Goal: Check status: Check status

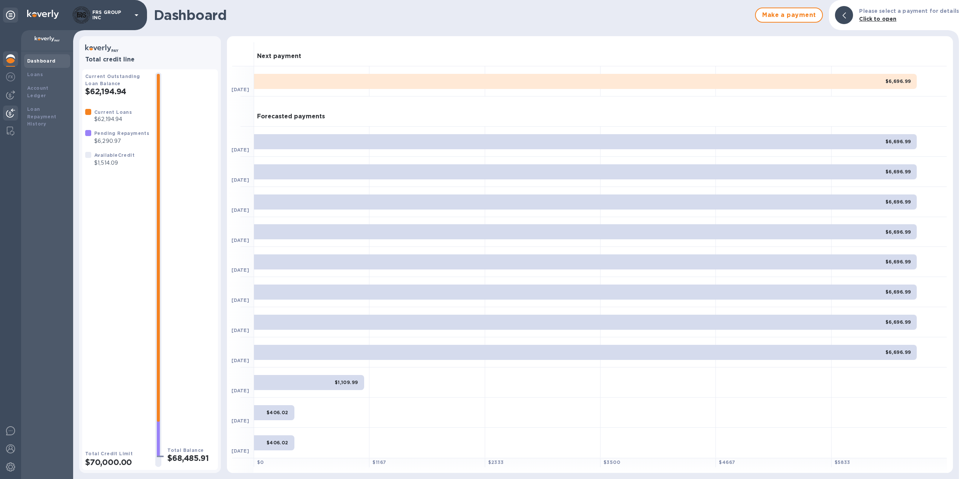
click at [14, 109] on img at bounding box center [10, 113] width 9 height 9
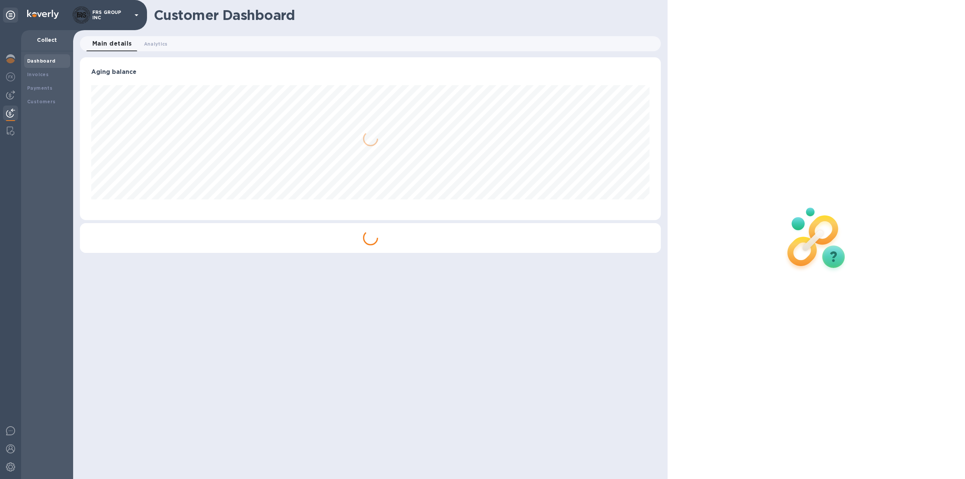
scroll to position [163, 581]
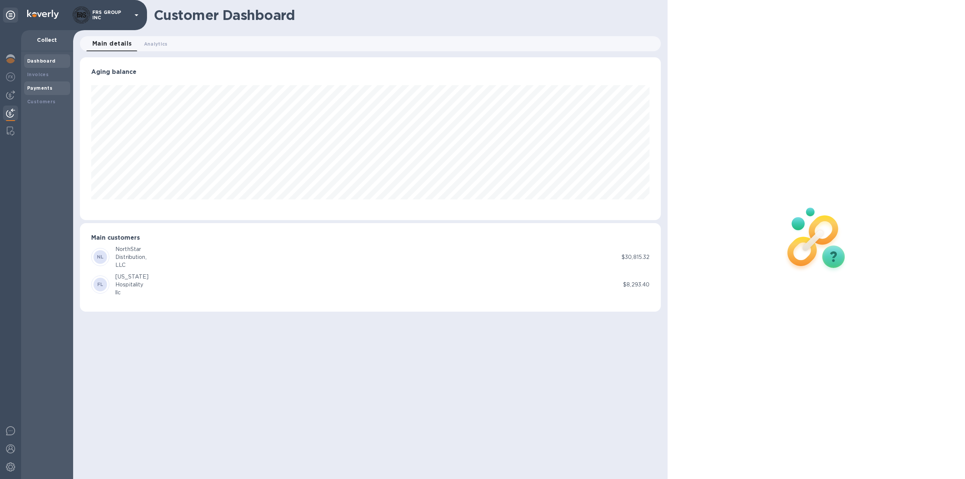
click at [38, 87] on b "Payments" at bounding box center [39, 88] width 25 height 6
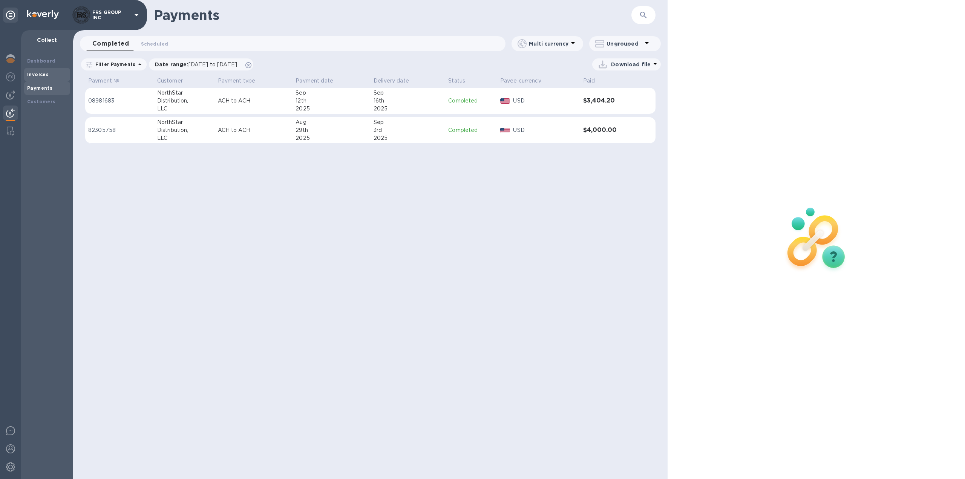
click at [47, 76] on div "Invoices" at bounding box center [47, 75] width 40 height 8
